Goal: Task Accomplishment & Management: Complete application form

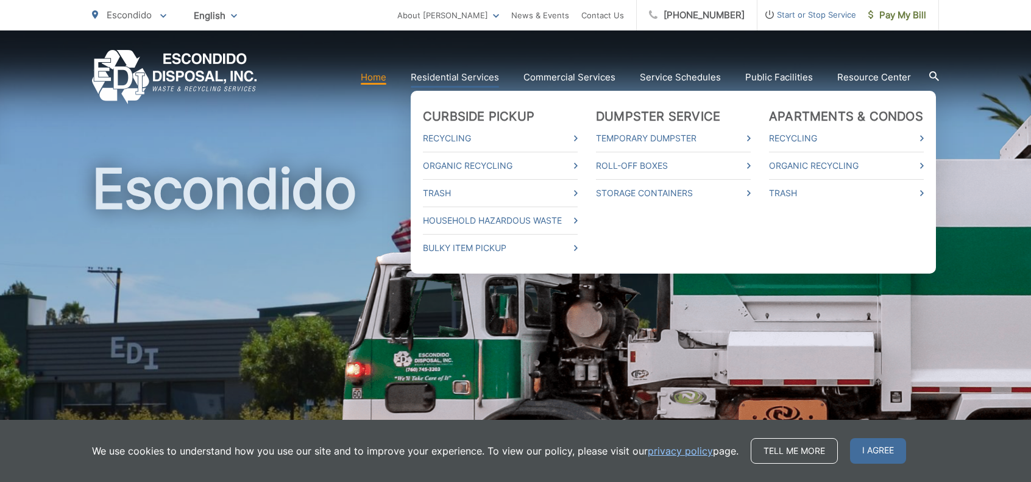
click at [474, 71] on link "Residential Services" at bounding box center [455, 77] width 88 height 15
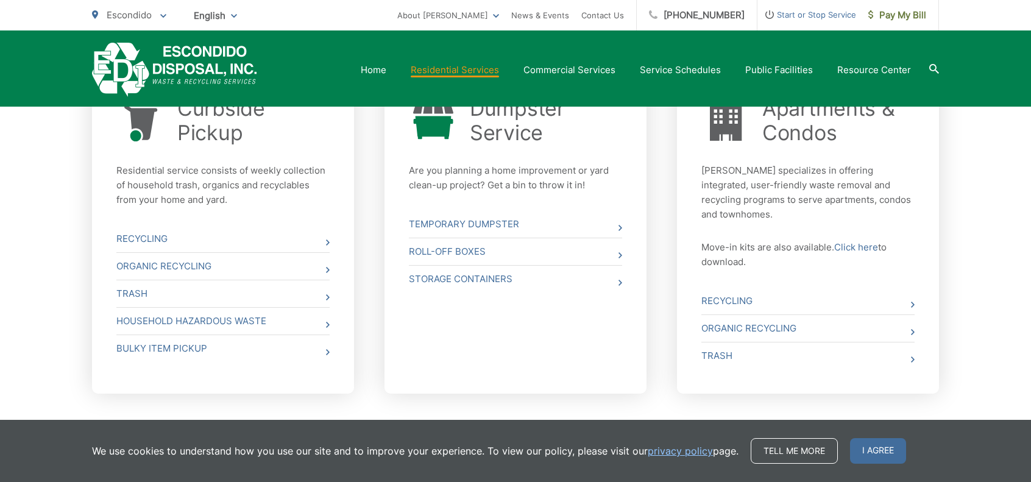
scroll to position [488, 0]
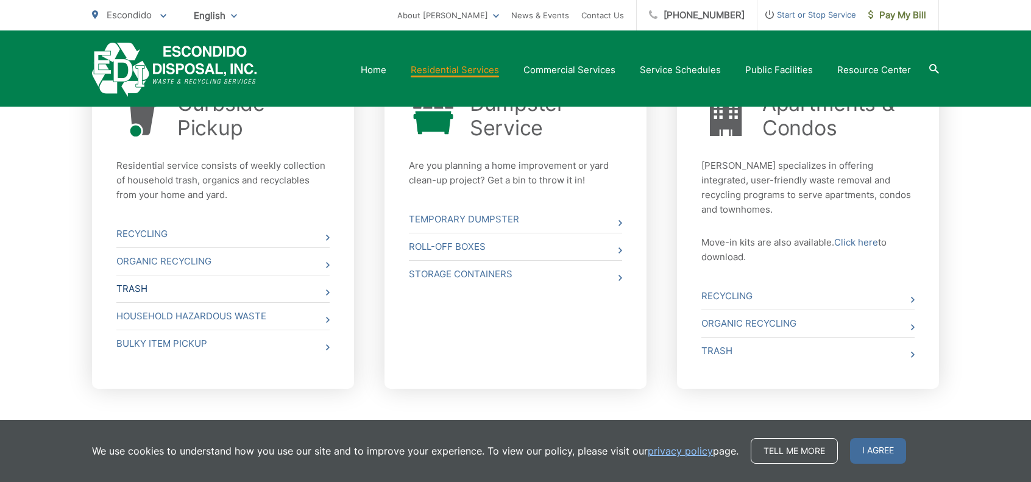
click at [319, 291] on link "Trash" at bounding box center [222, 289] width 213 height 27
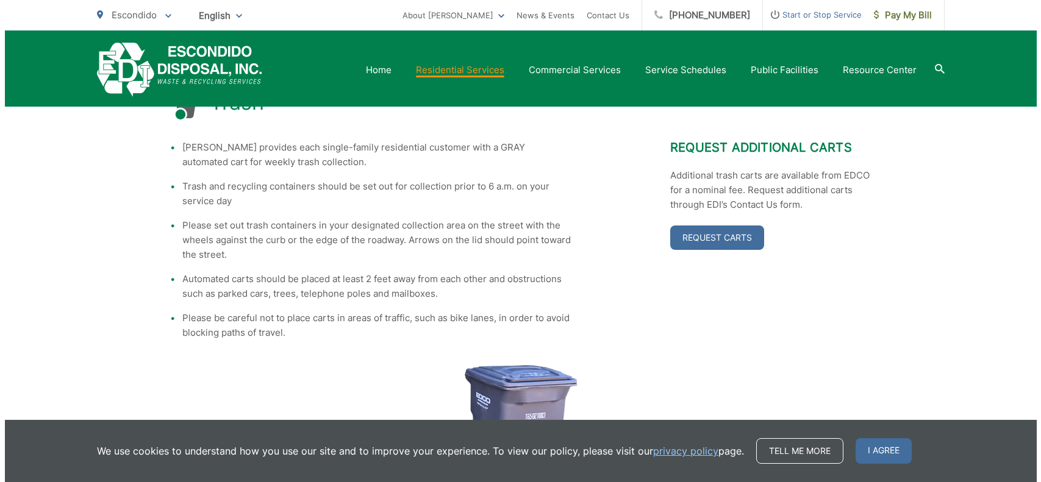
scroll to position [218, 0]
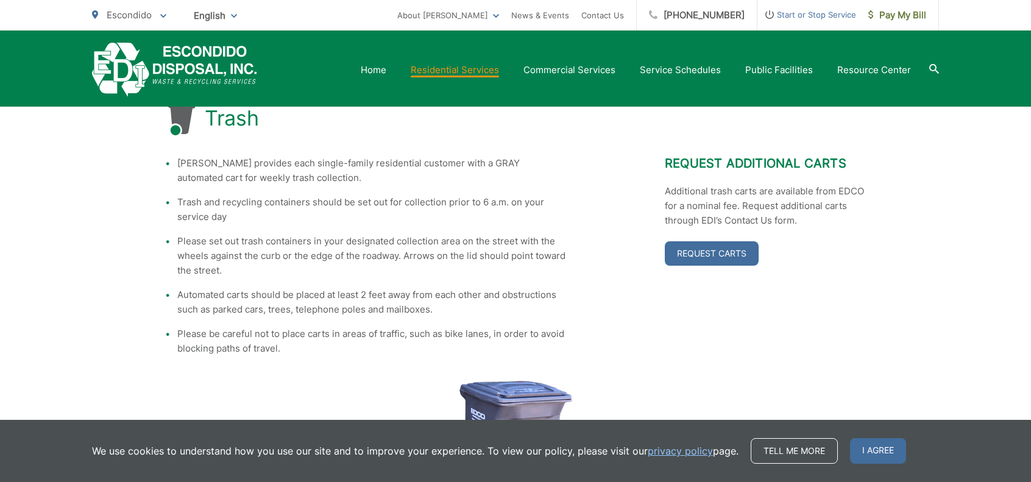
click at [802, 15] on span "Start or Stop Service" at bounding box center [807, 14] width 99 height 15
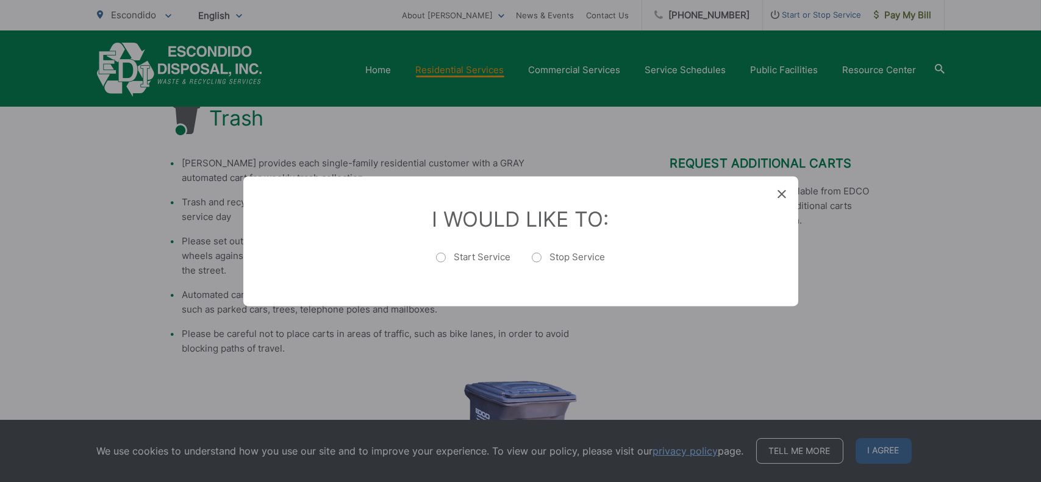
click at [441, 260] on label "Start Service" at bounding box center [473, 263] width 75 height 24
radio input "true"
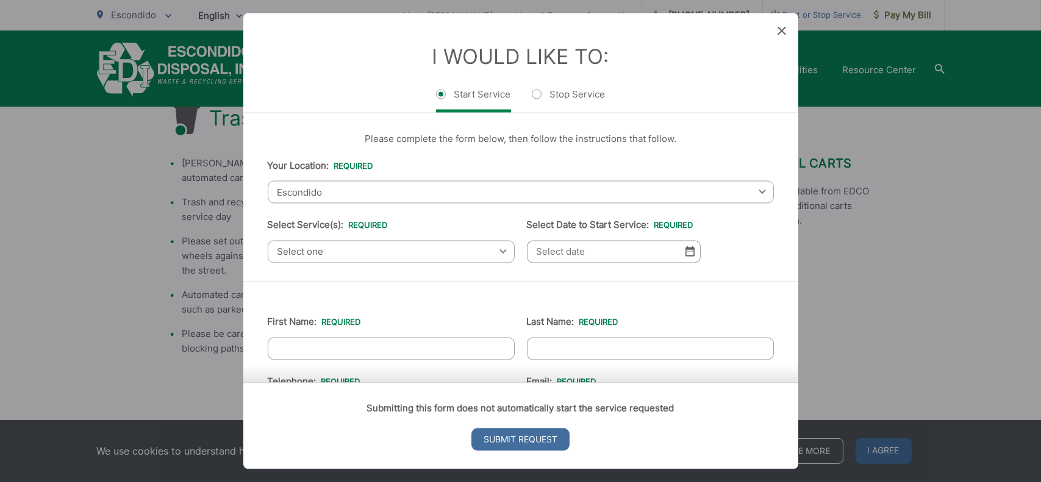
click at [411, 252] on span "Select one" at bounding box center [391, 251] width 247 height 23
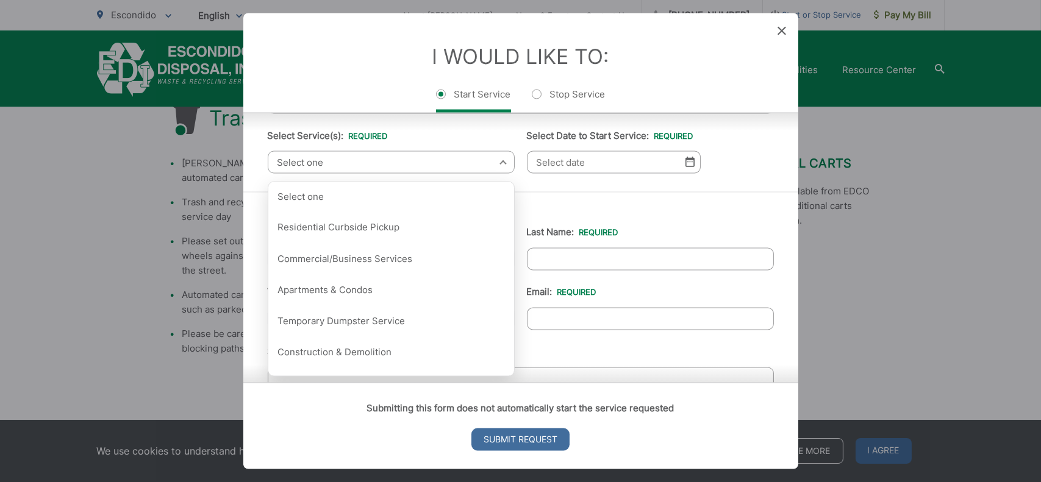
scroll to position [94, 0]
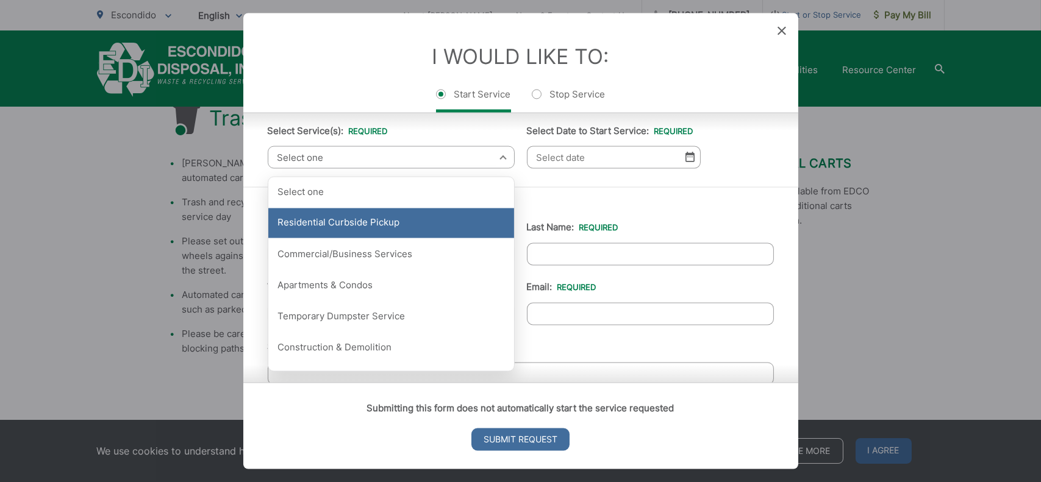
click at [411, 223] on div "Residential Curbside Pickup" at bounding box center [391, 223] width 246 height 30
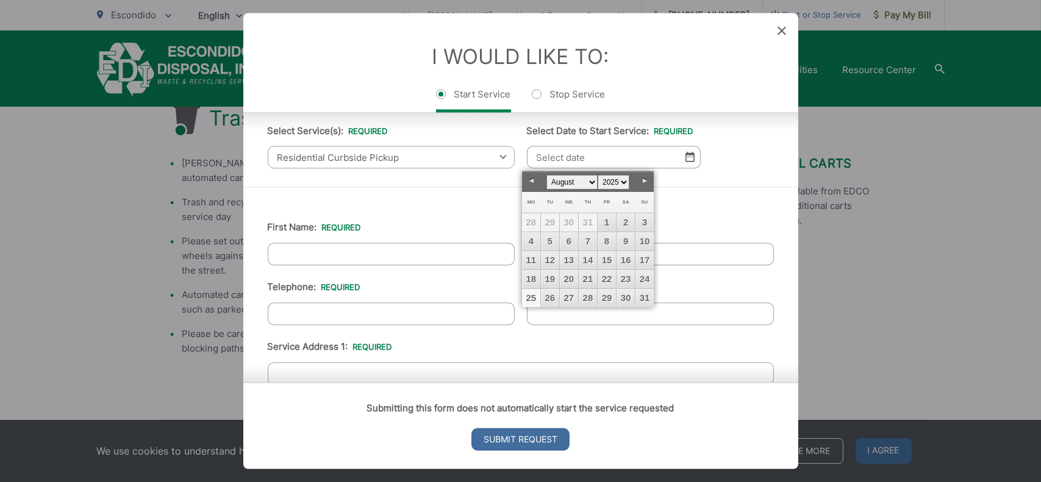
click at [680, 163] on input "Select Date to Start Service: *" at bounding box center [614, 157] width 174 height 23
click at [553, 294] on link "26" at bounding box center [550, 298] width 18 height 18
type input "08/26/2025"
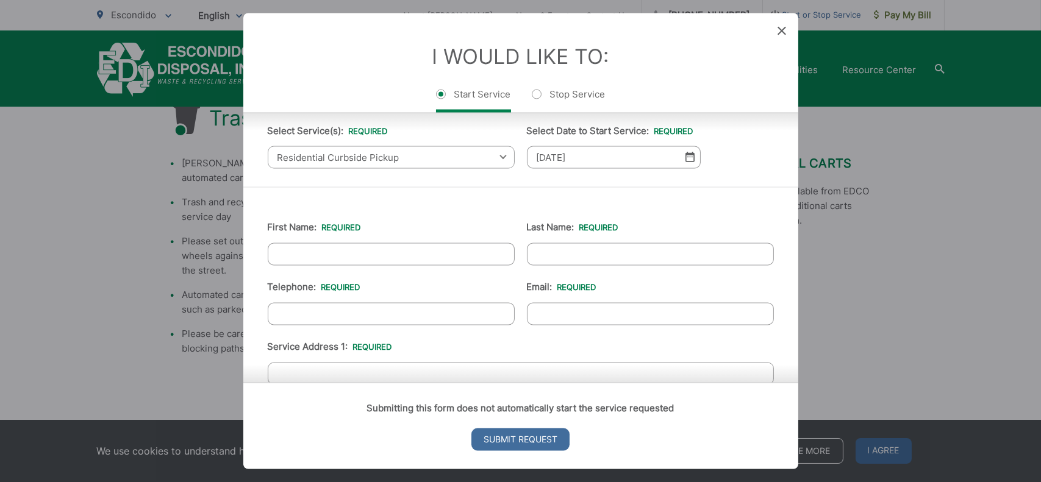
click at [458, 243] on input "First Name: *" at bounding box center [391, 254] width 247 height 23
type input "Amy"
type input "Wengronowitz"
type input "7604159426"
type input "amywengro@gmail.com"
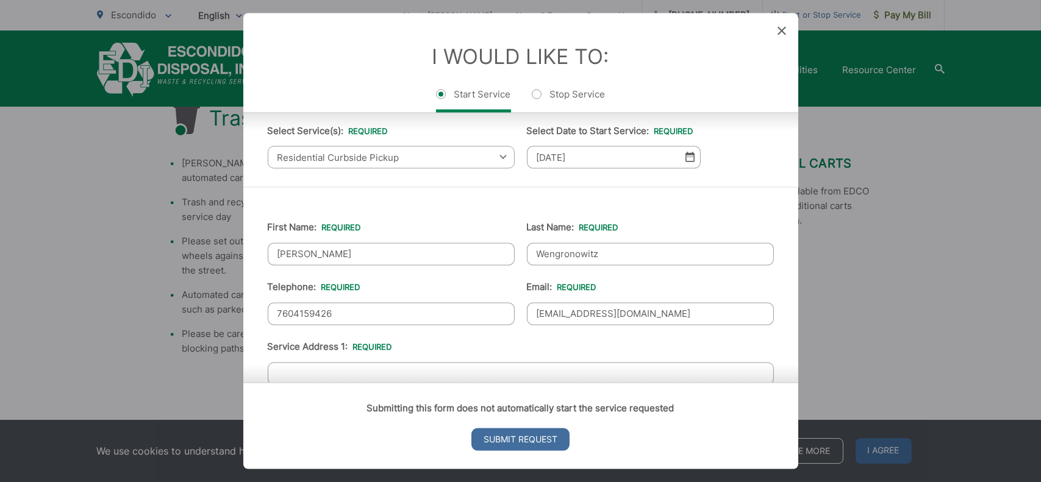
type input "1453 N Broadway, unit B"
type input "(760) 415-9426"
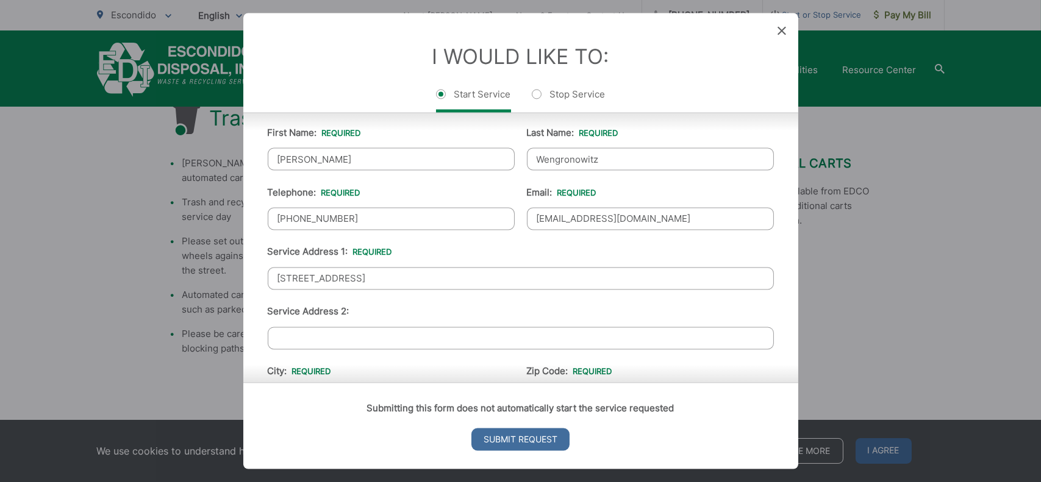
scroll to position [199, 0]
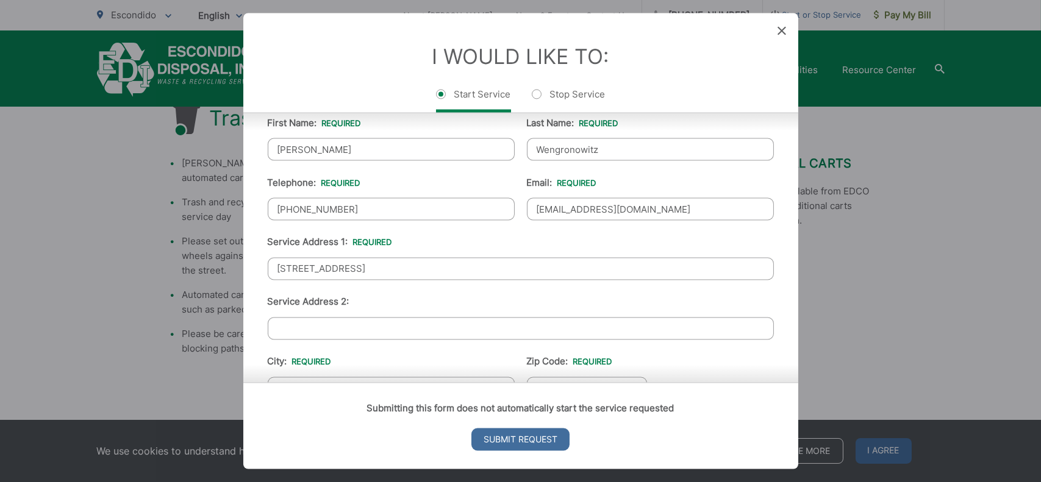
click at [432, 274] on input "1453 N Broadway, unit B" at bounding box center [521, 268] width 506 height 23
type input "29719 Platanus Drive"
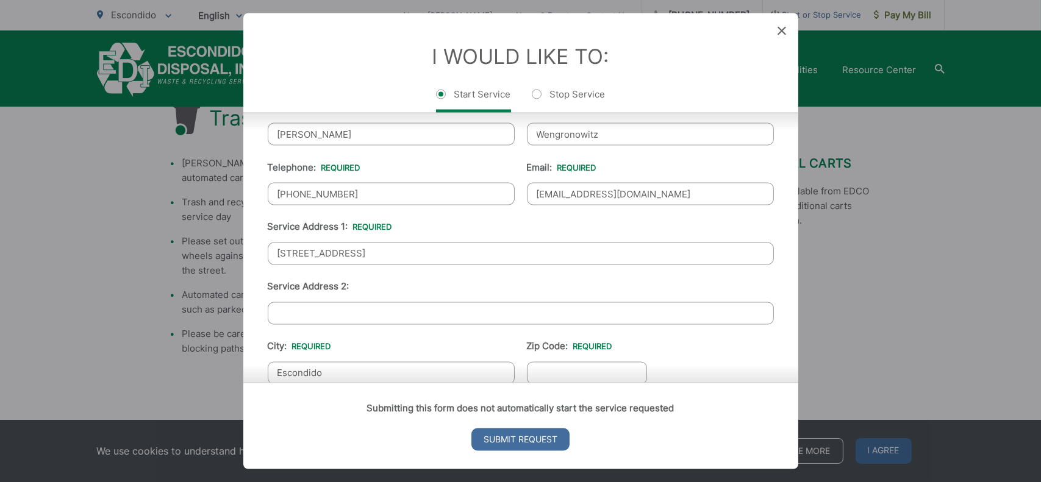
type input "Escondido"
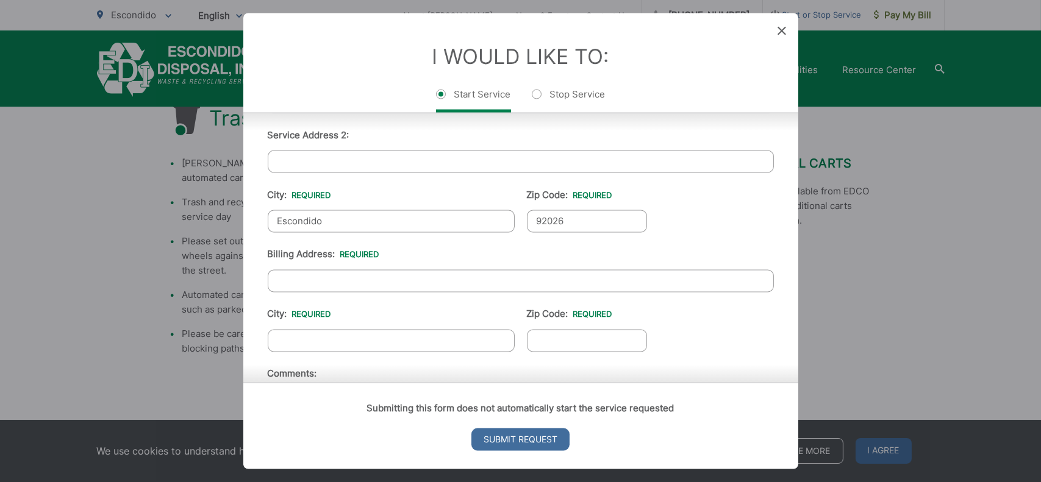
scroll to position [366, 0]
type input "92026"
click at [432, 274] on input "Billing Address: *" at bounding box center [521, 281] width 506 height 23
type input "29719 Platanus Drive"
type input "e"
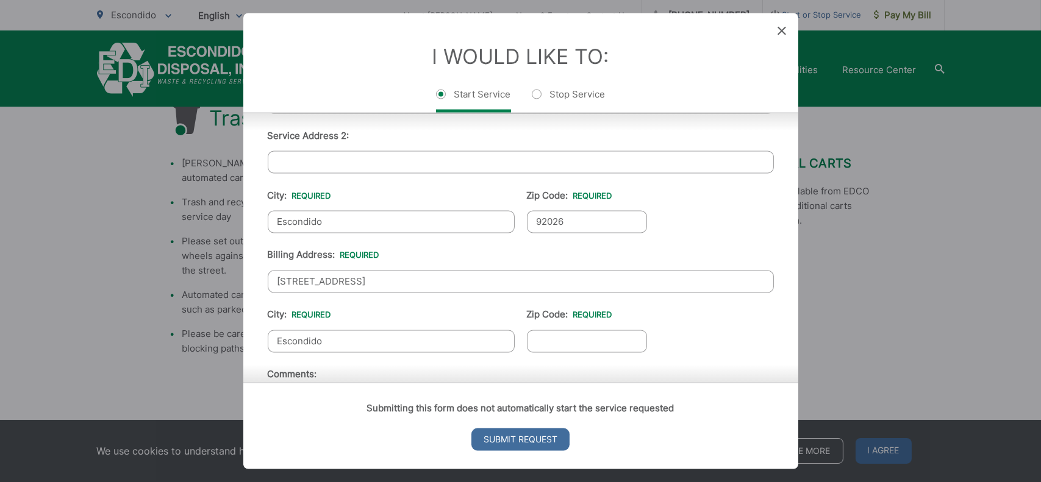
type input "Escondido"
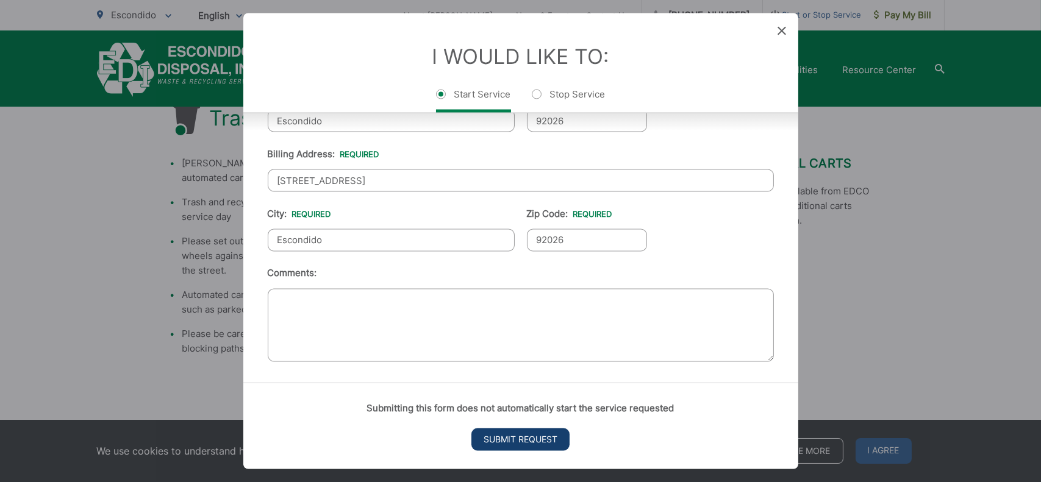
type input "92026"
click at [507, 435] on input "Submit Request" at bounding box center [520, 440] width 98 height 23
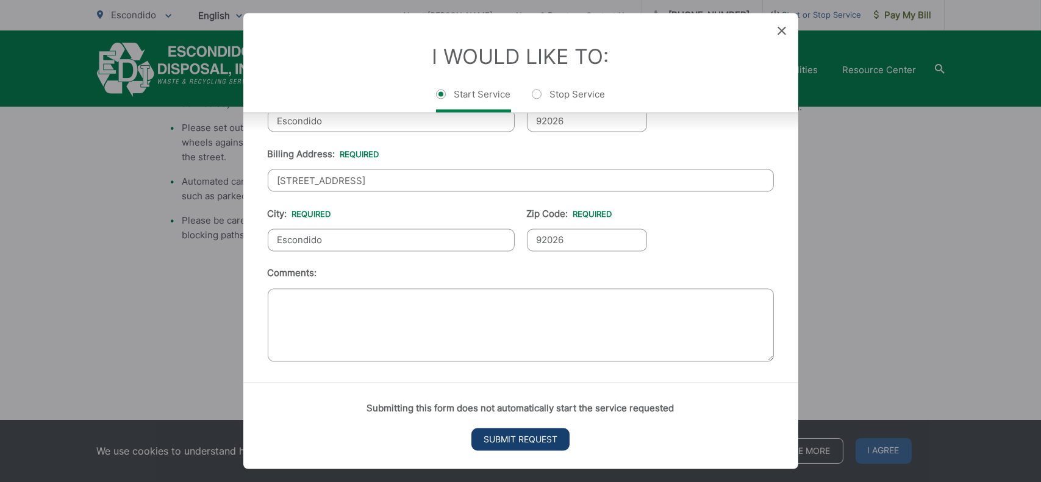
scroll to position [0, 0]
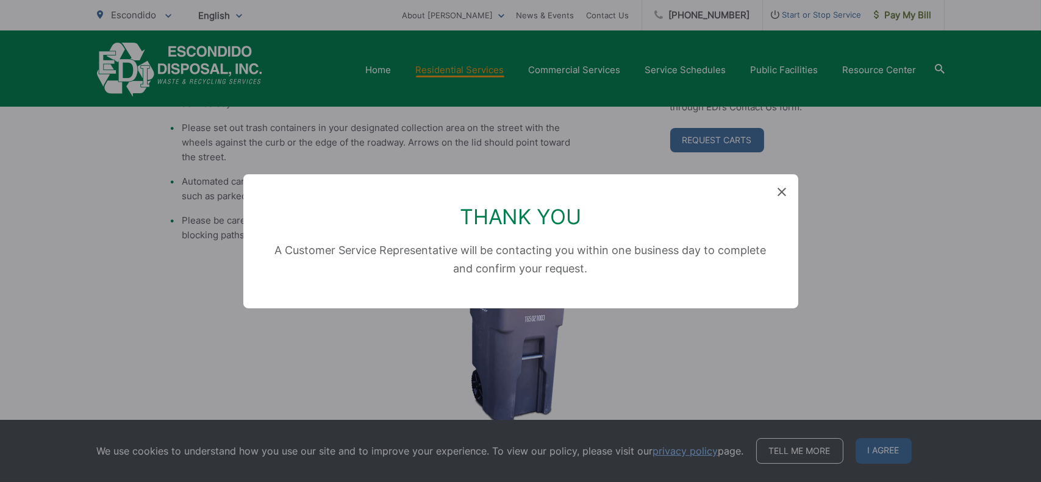
click at [781, 194] on icon at bounding box center [781, 192] width 9 height 9
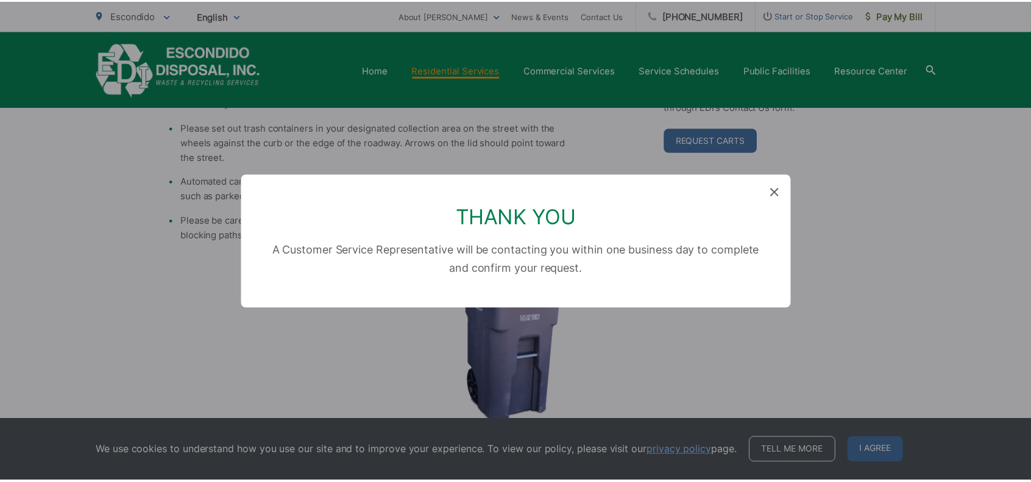
scroll to position [218, 0]
